Goal: Transaction & Acquisition: Purchase product/service

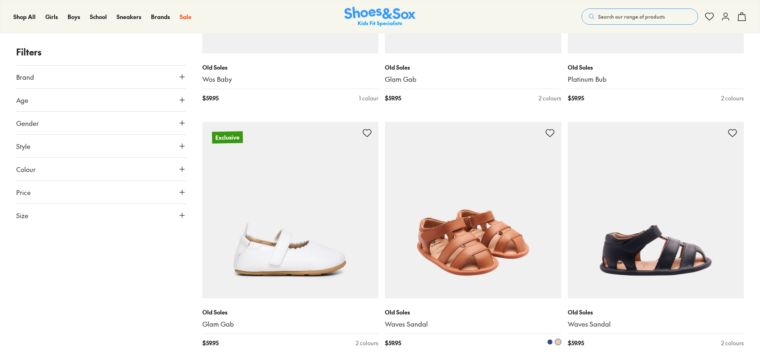
scroll to position [1377, 0]
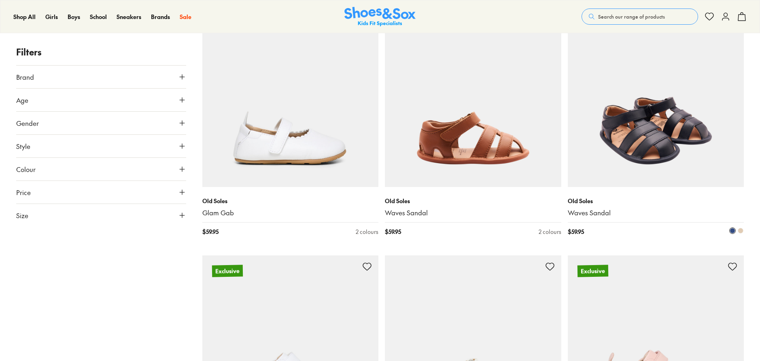
click at [645, 160] on img at bounding box center [656, 99] width 177 height 177
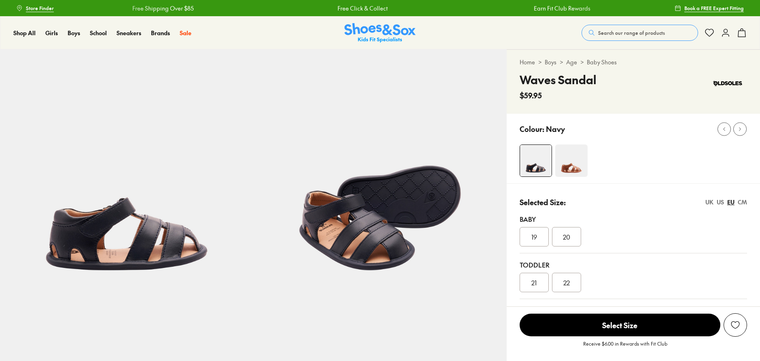
select select "*"
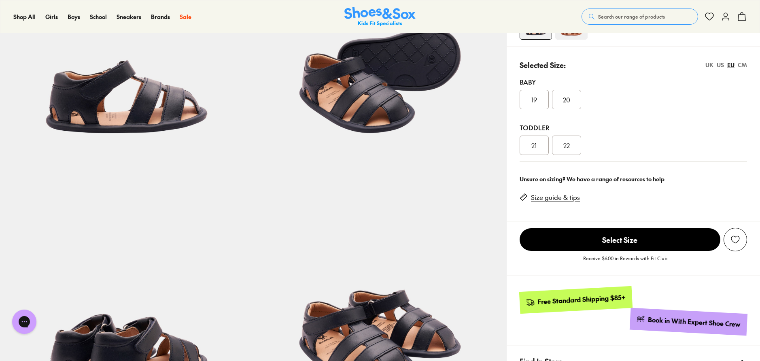
scroll to position [243, 0]
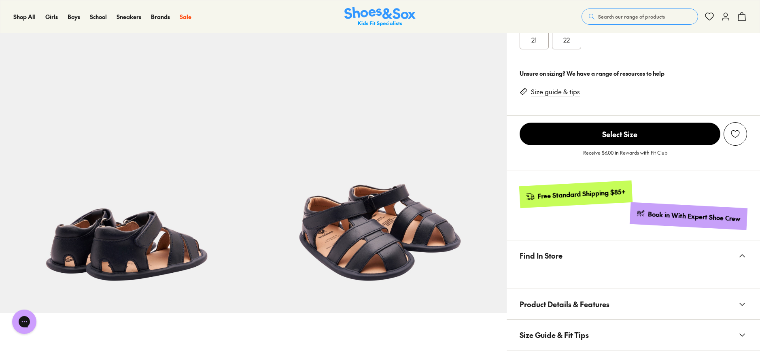
click at [0, 60] on link at bounding box center [126, 186] width 253 height 253
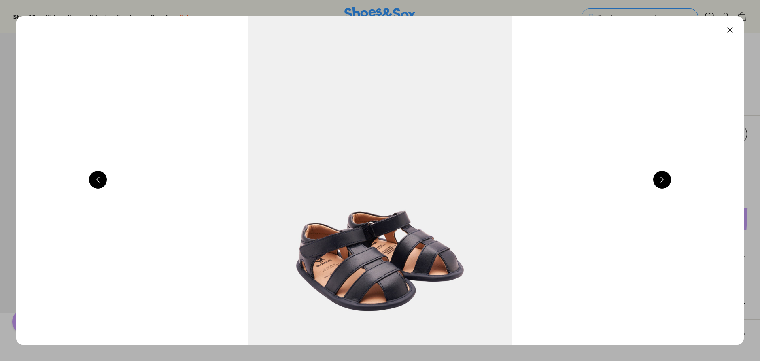
scroll to position [0, 2194]
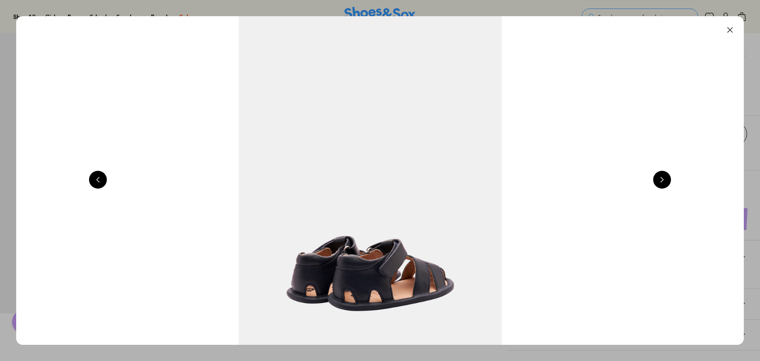
click at [665, 184] on button at bounding box center [662, 180] width 18 height 18
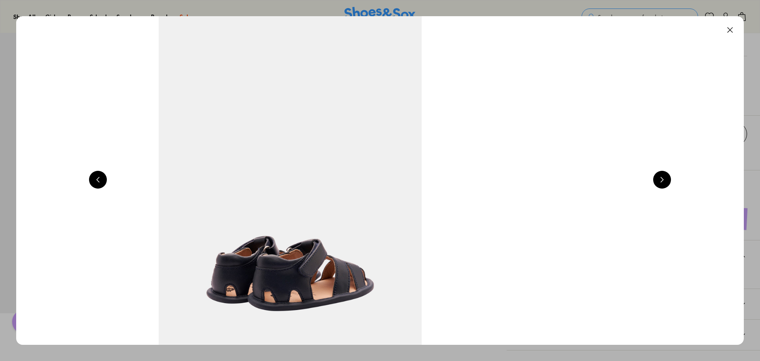
scroll to position [0, 2925]
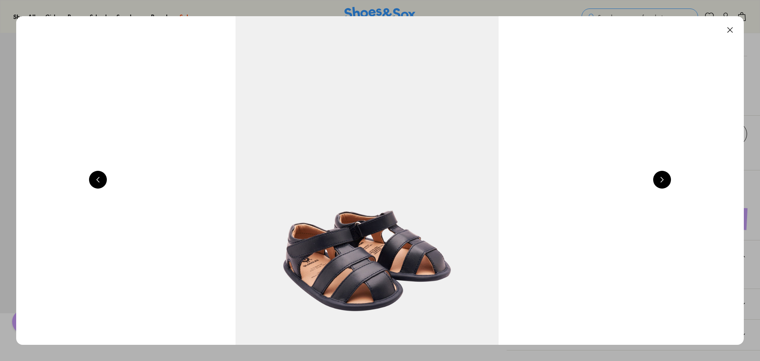
click at [734, 33] on button at bounding box center [730, 30] width 18 height 18
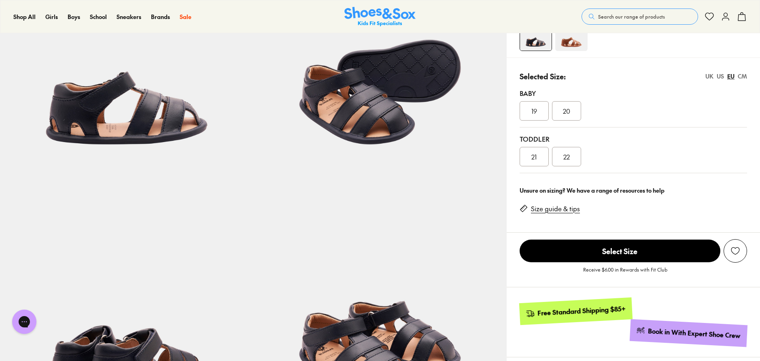
scroll to position [40, 0]
